Goal: Communication & Community: Answer question/provide support

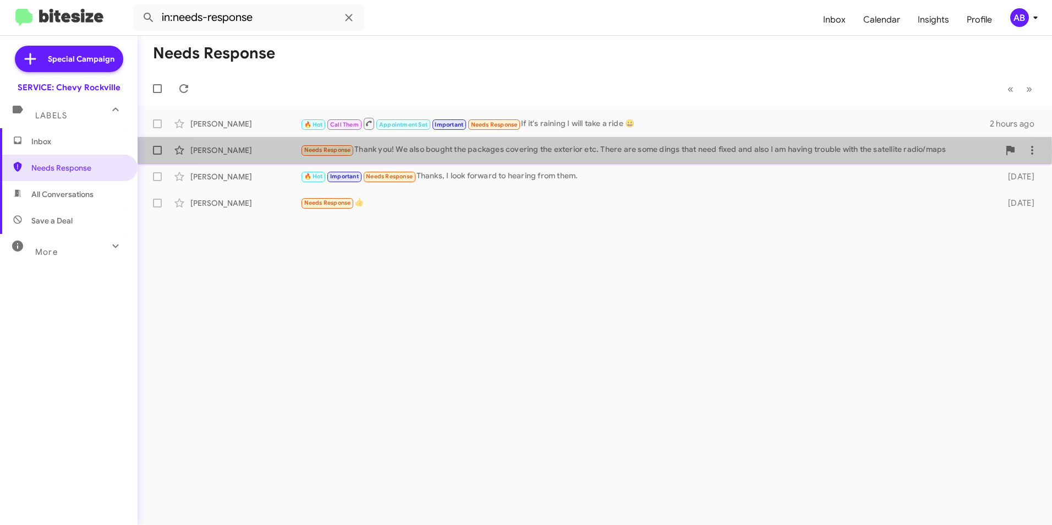
click at [553, 152] on div "Needs Response Thank you! We also bought the packages covering the exterior etc…" at bounding box center [649, 150] width 699 height 13
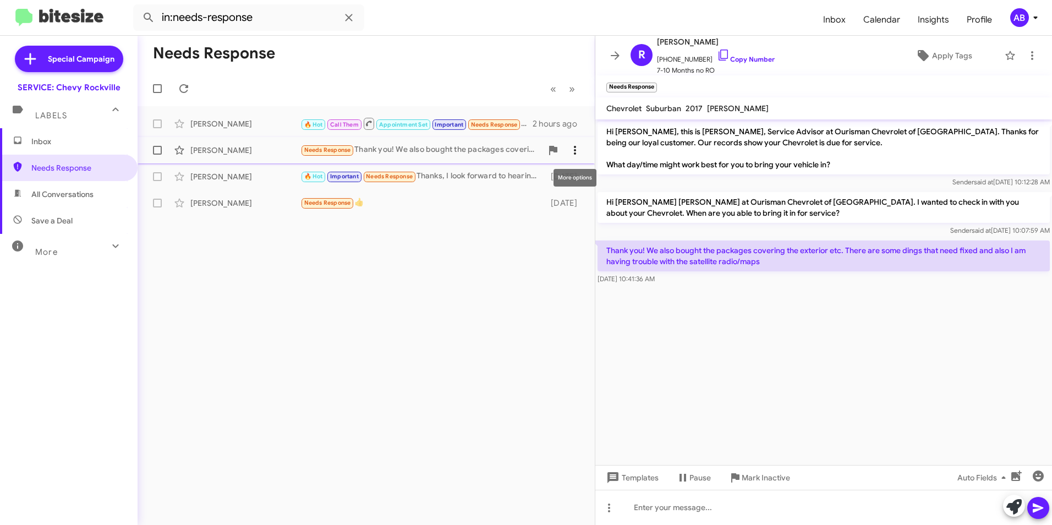
click at [574, 153] on icon at bounding box center [575, 150] width 2 height 9
click at [831, 361] on div at bounding box center [526, 262] width 1052 height 525
click at [680, 506] on div at bounding box center [823, 507] width 457 height 35
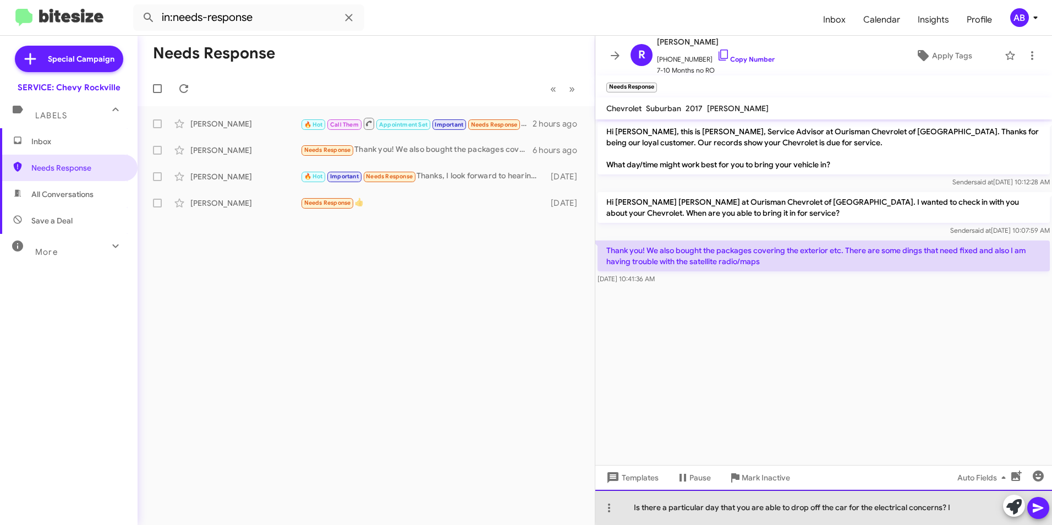
click at [842, 506] on div "Is there a particular day that you are able to drop off the car for the electri…" at bounding box center [823, 507] width 457 height 35
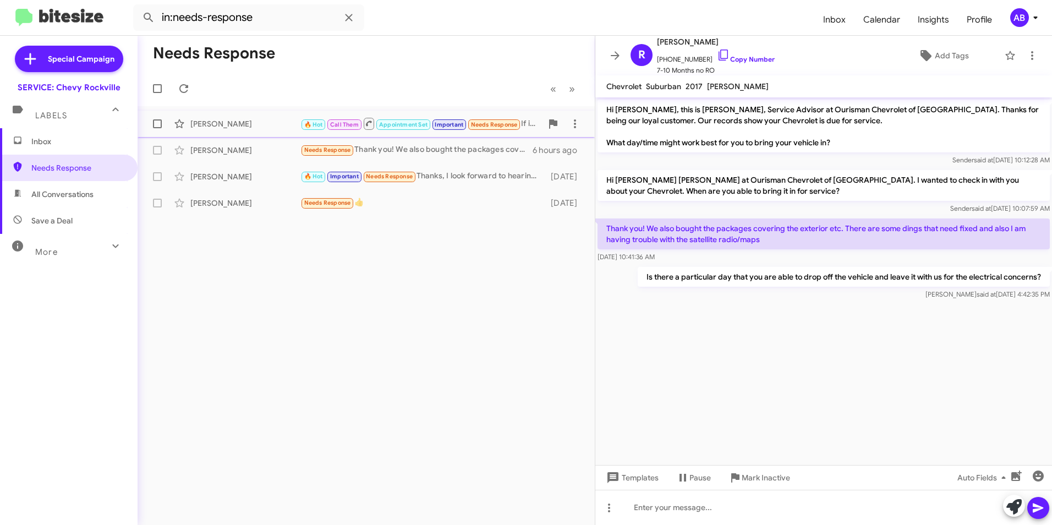
click at [259, 130] on div "[PERSON_NAME] 🔥 Hot Call Them Appointment Set Important Needs Response If it's …" at bounding box center [366, 124] width 440 height 22
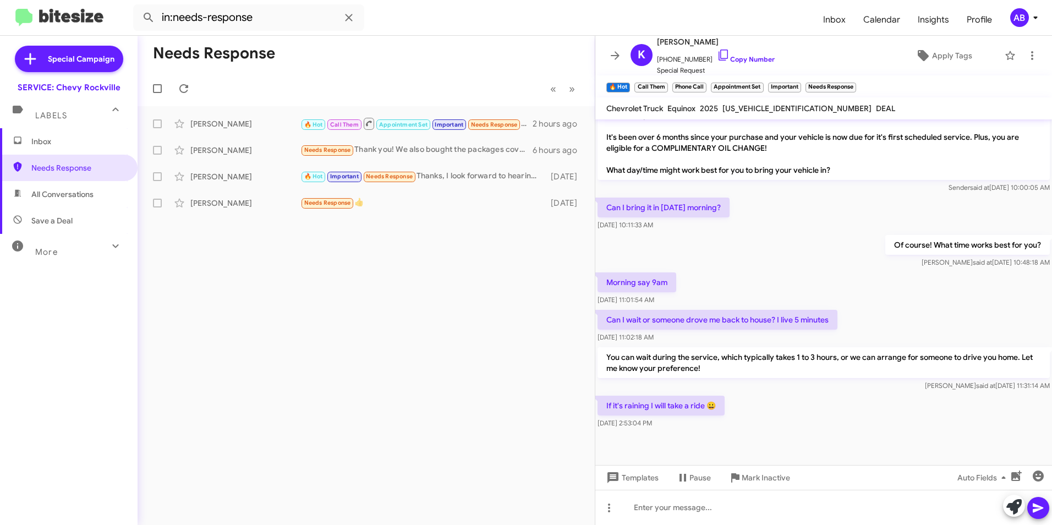
scroll to position [567, 0]
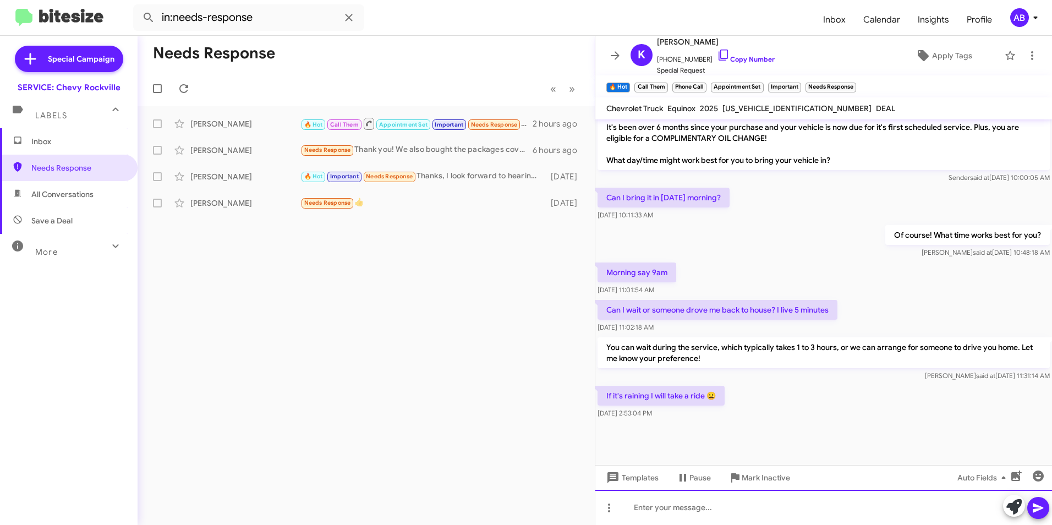
click at [674, 504] on div at bounding box center [823, 507] width 457 height 35
click at [1037, 507] on icon at bounding box center [1037, 507] width 10 height 9
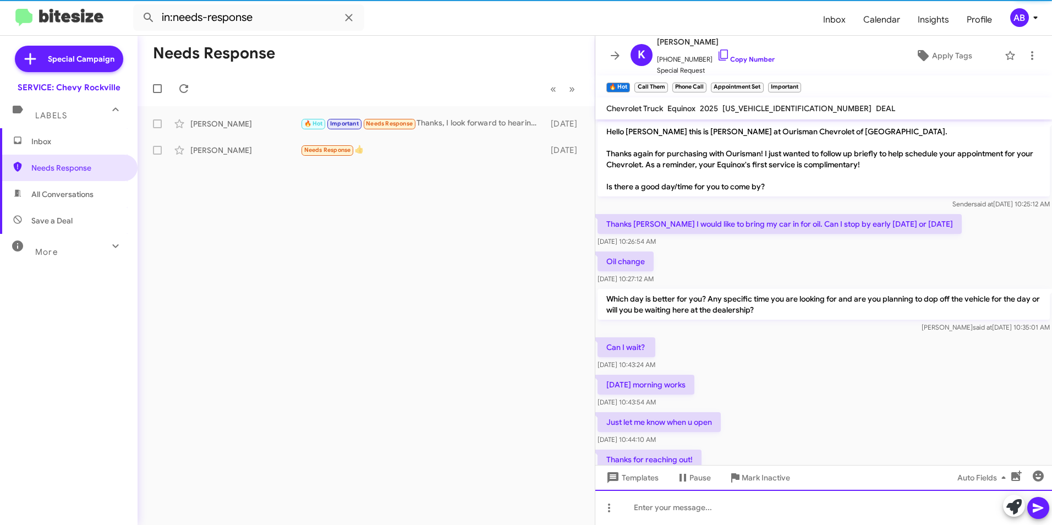
scroll to position [55, 0]
